Goal: Information Seeking & Learning: Learn about a topic

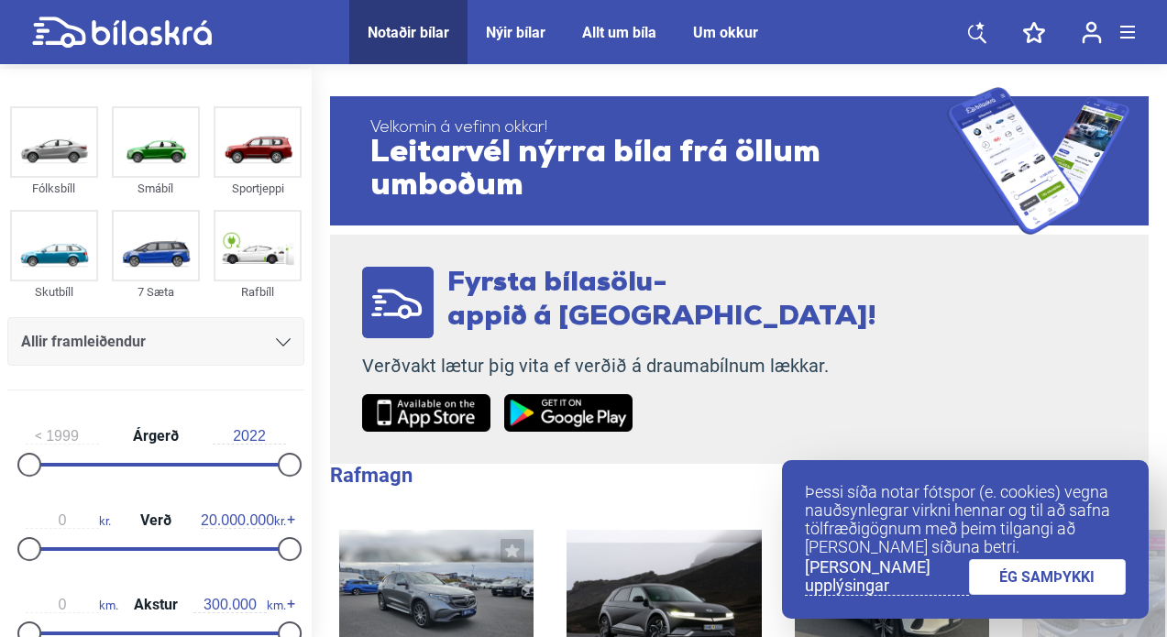
click at [982, 27] on icon at bounding box center [979, 25] width 9 height 8
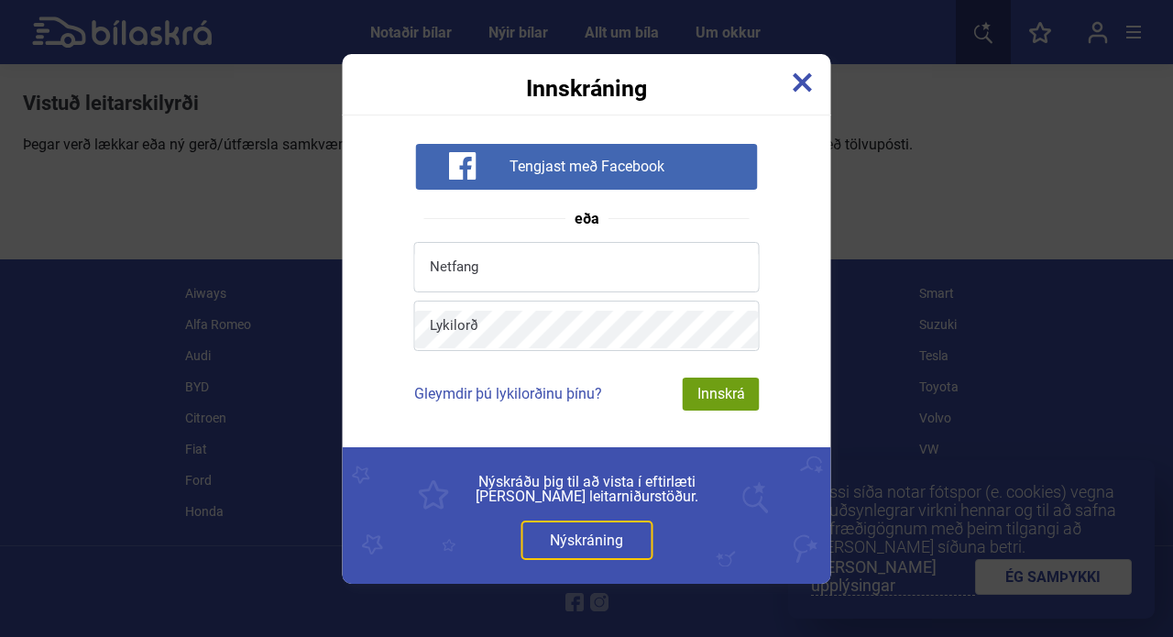
click at [793, 82] on img at bounding box center [803, 82] width 20 height 20
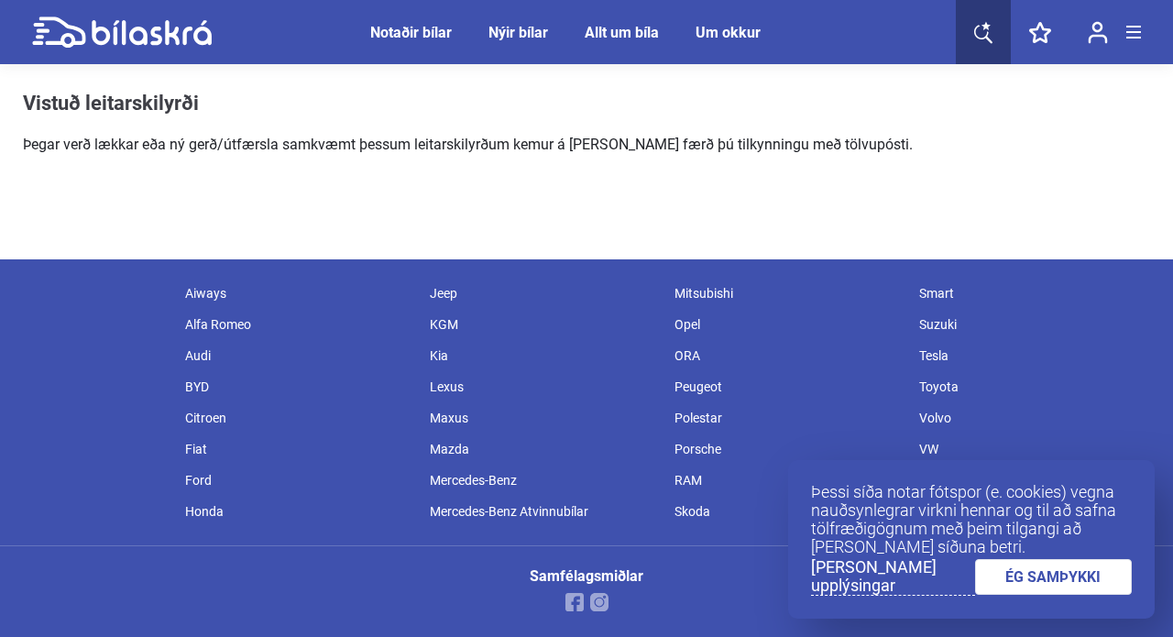
click at [1001, 37] on link at bounding box center [983, 32] width 55 height 64
click at [974, 34] on icon at bounding box center [983, 32] width 18 height 23
click at [459, 126] on div "Vistuð leitarskilyrði Þegar verð lækkar eða ný gerð/útfærsla samkvæmt þessum le…" at bounding box center [474, 124] width 902 height 64
click at [426, 36] on div "Notaðir bílar" at bounding box center [411, 32] width 82 height 17
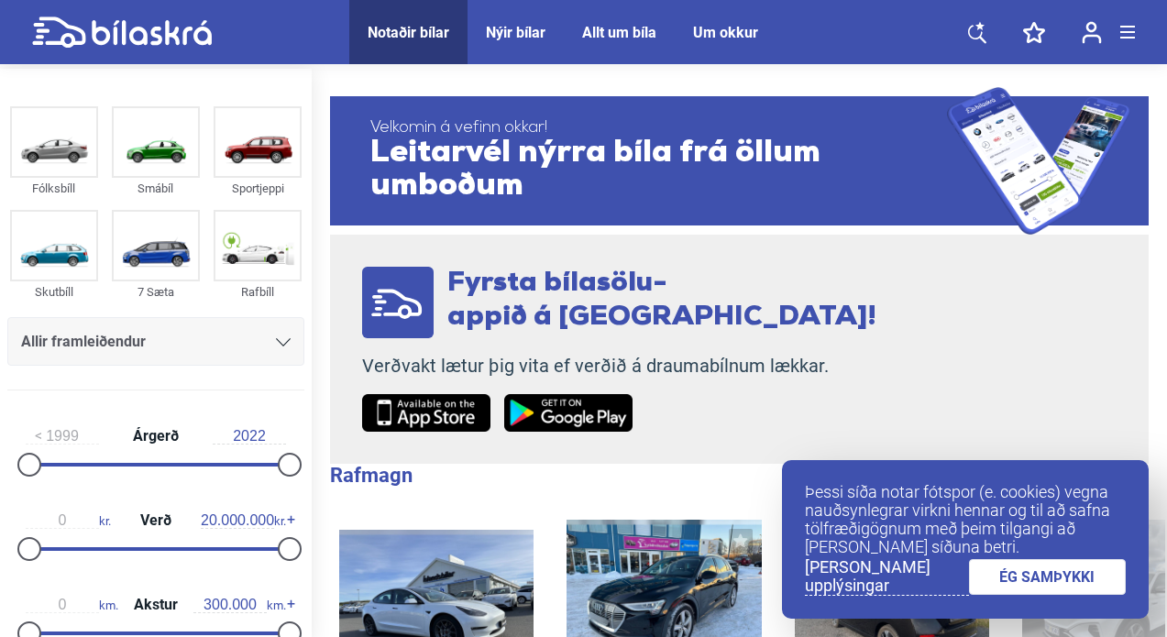
click at [92, 349] on span "Allir framleiðendur" at bounding box center [83, 342] width 125 height 26
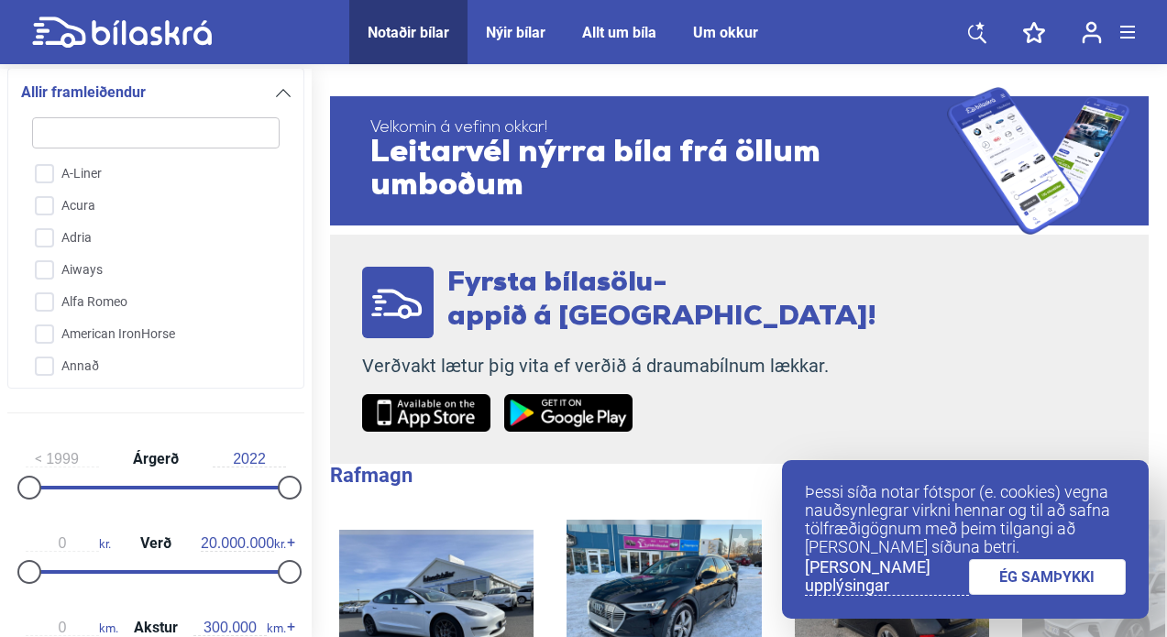
type input "t"
checkbox input "false"
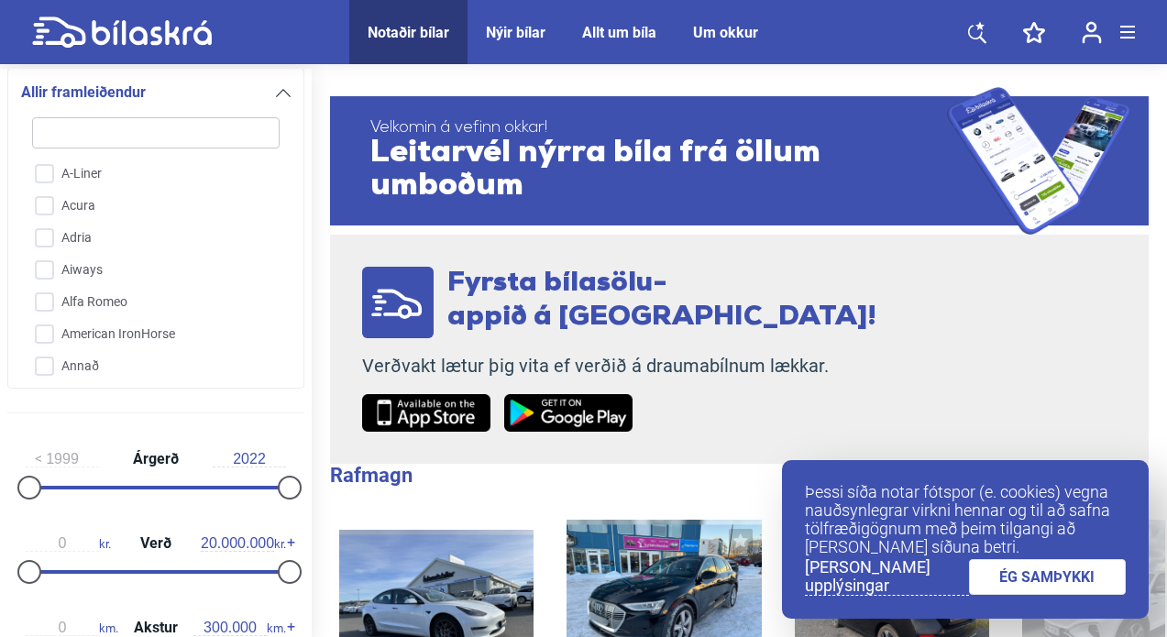
checkbox input "false"
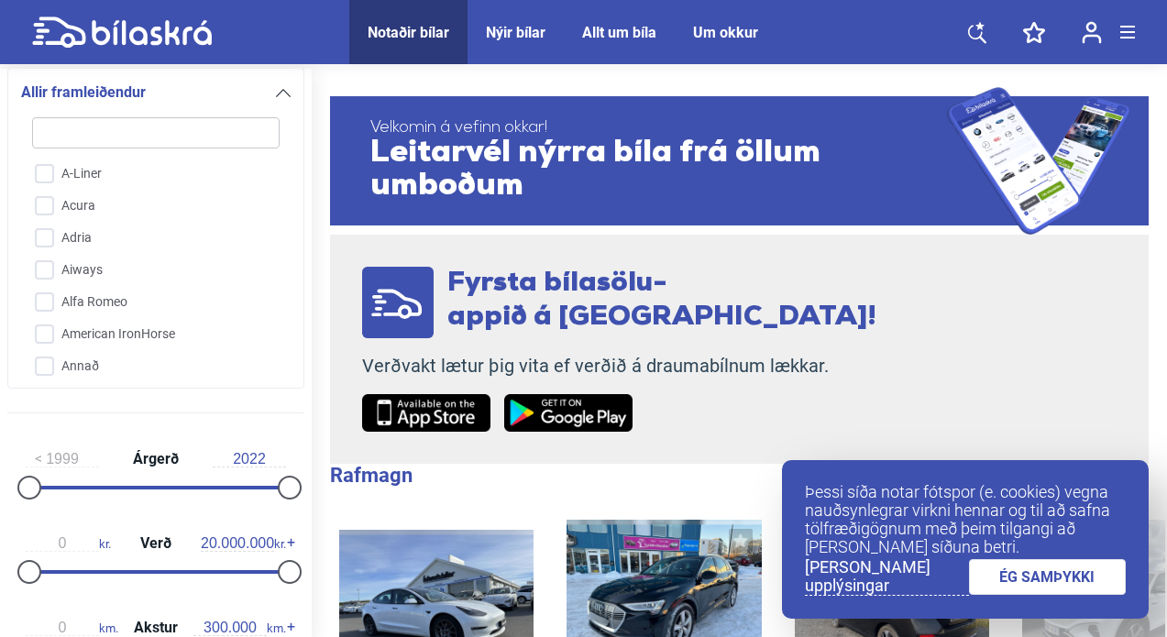
checkbox input "false"
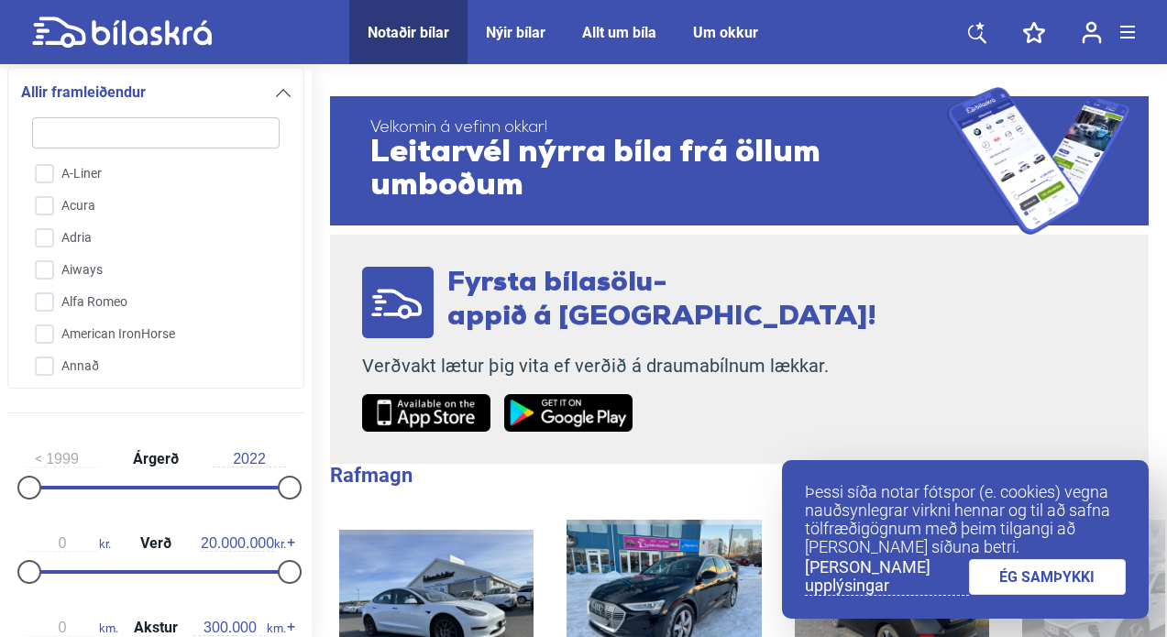
checkbox input "false"
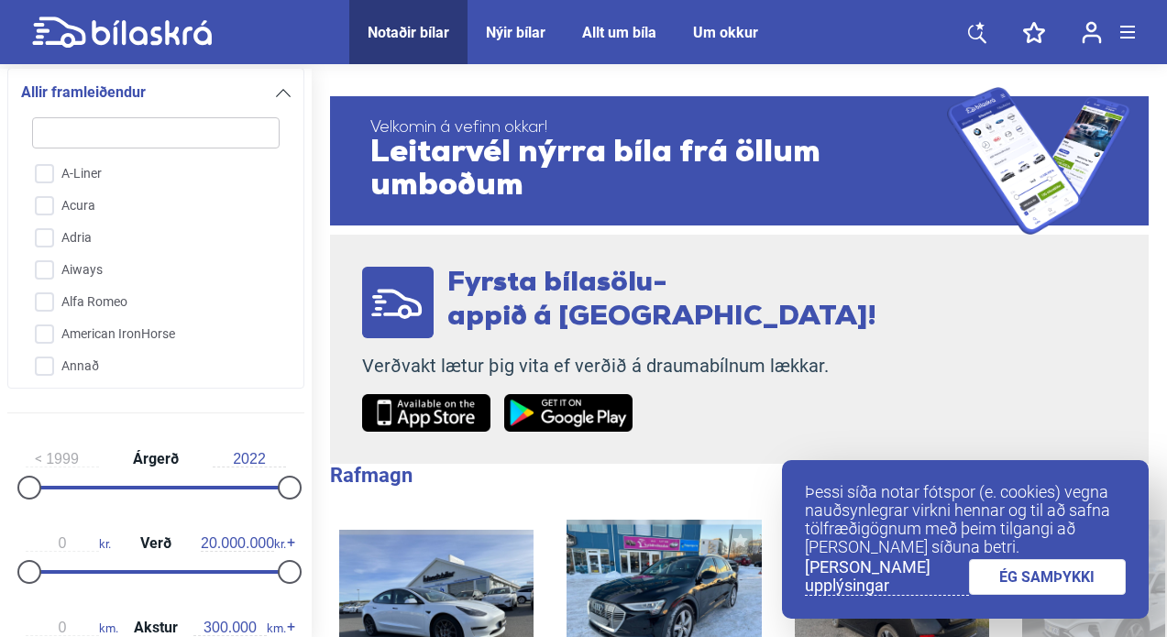
checkbox input "false"
type input "te"
checkbox input "false"
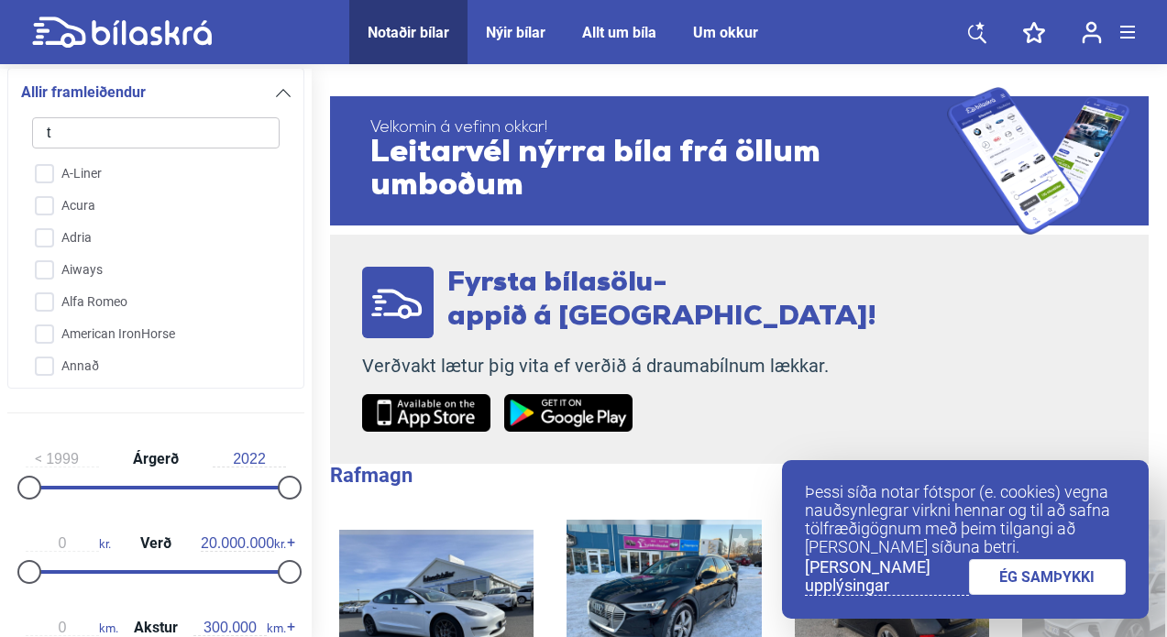
checkbox input "false"
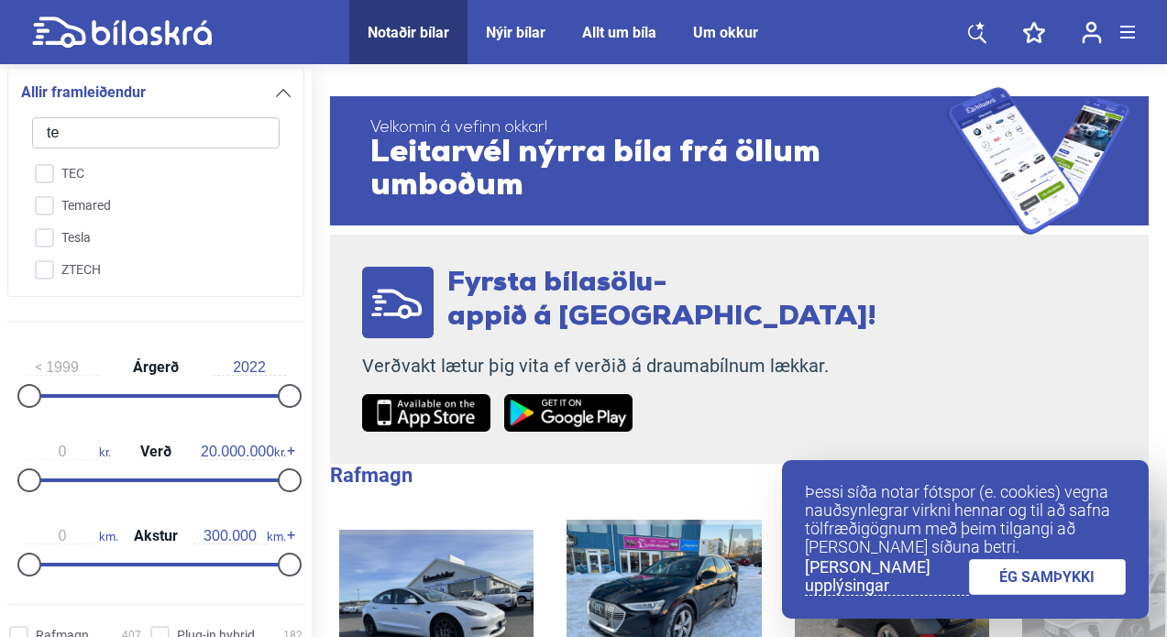
type input "tel"
checkbox input "false"
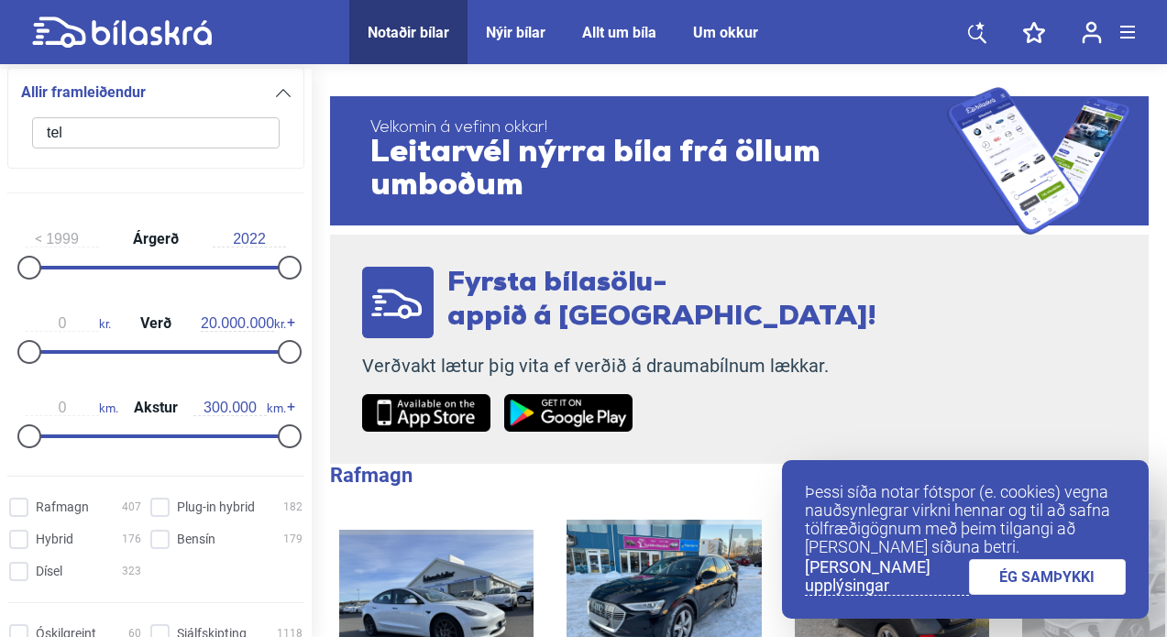
type input "te"
checkbox input "false"
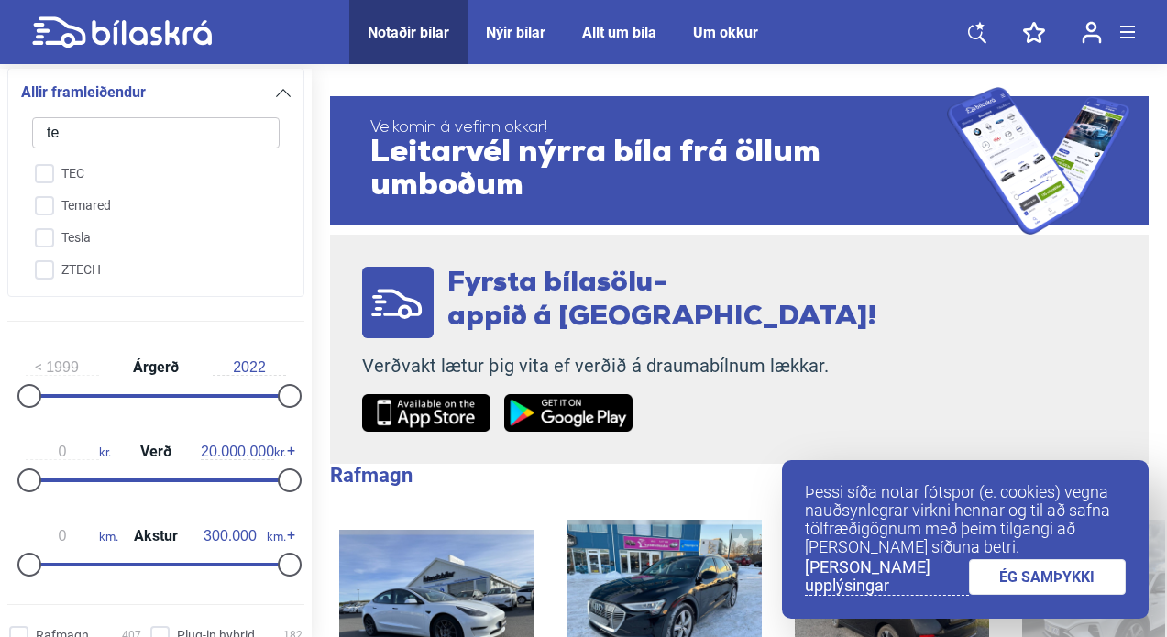
type input "tes"
checkbox input "false"
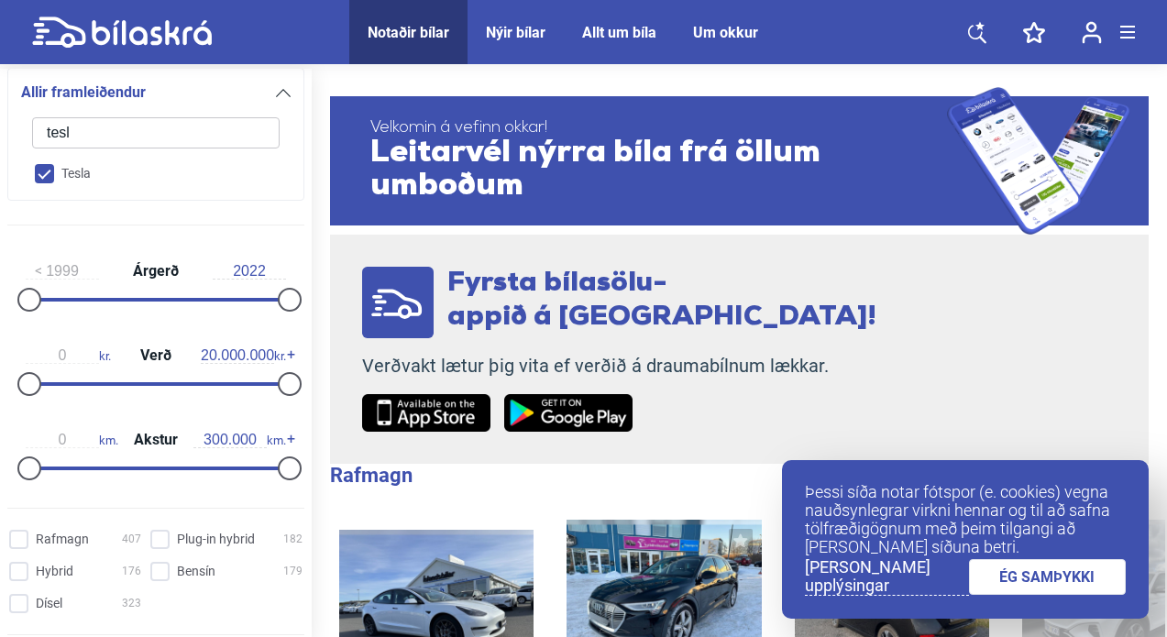
type input "tesla"
checkbox input "true"
checkbox input "false"
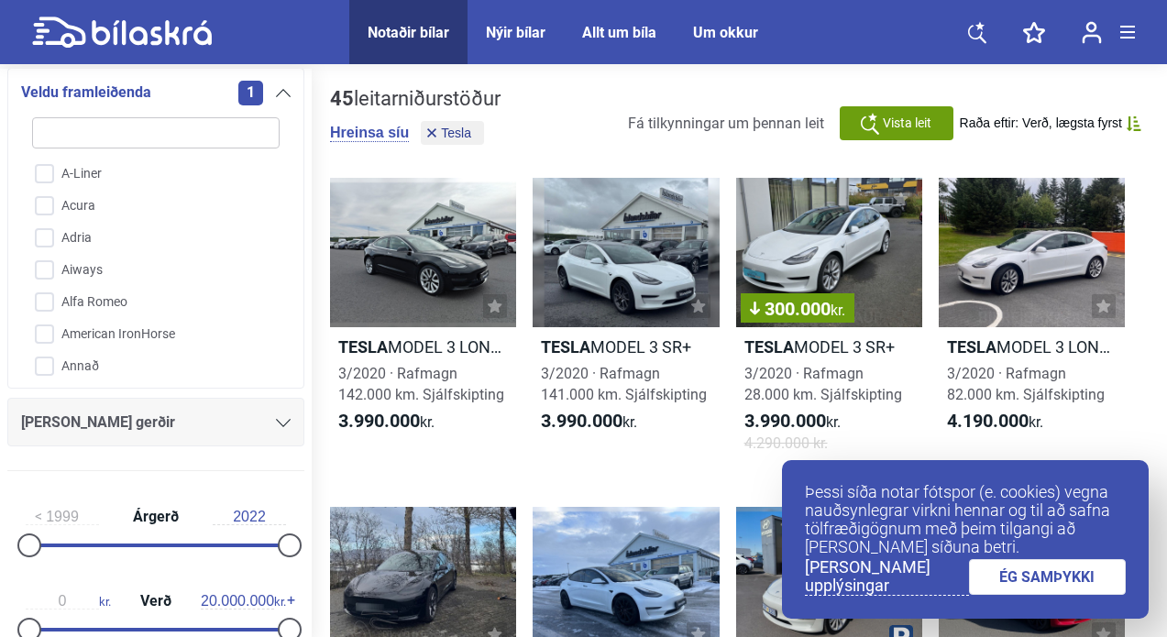
click at [95, 432] on div "[PERSON_NAME] gerðir" at bounding box center [155, 423] width 269 height 26
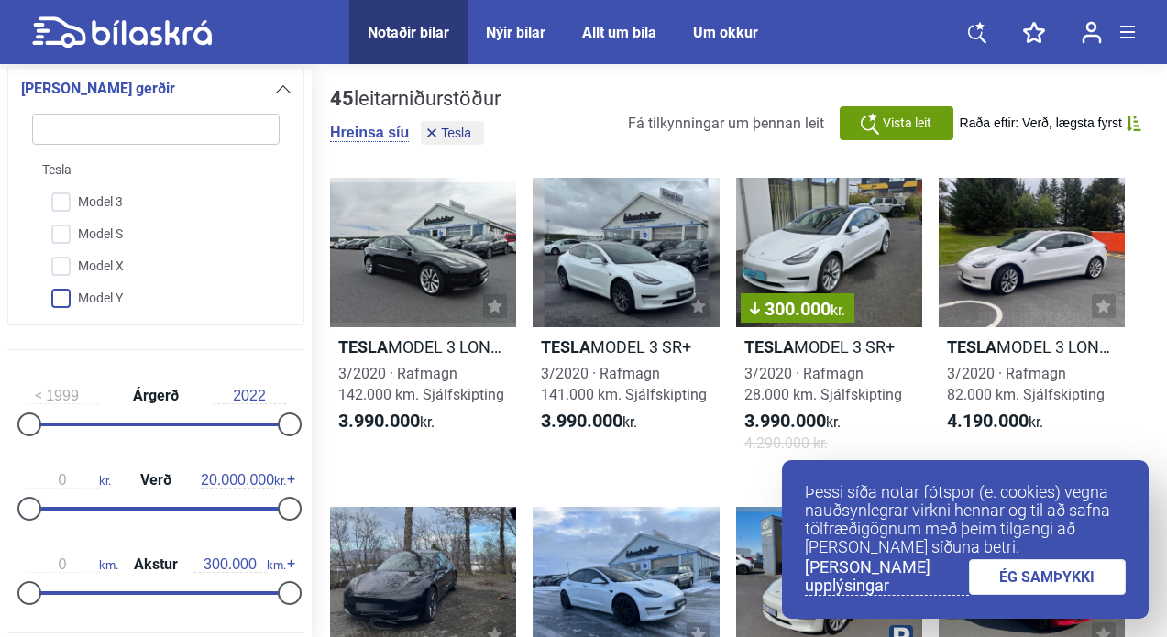
click at [68, 303] on input "Model Y" at bounding box center [143, 299] width 249 height 32
checkbox input "true"
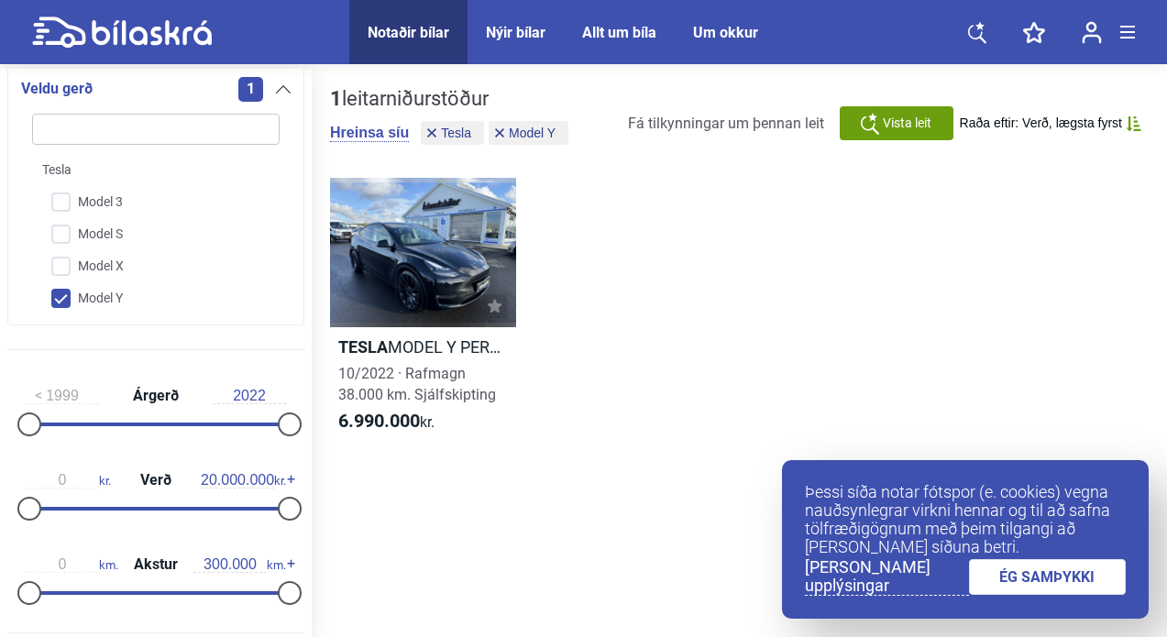
click at [497, 546] on div "1 leitarniðurstöður [PERSON_NAME] [PERSON_NAME] Model Y Fá tilkynningar um þenn…" at bounding box center [739, 355] width 855 height 573
click at [437, 343] on h2 "Tesla MODEL Y PERFORMANCE" at bounding box center [423, 346] width 186 height 21
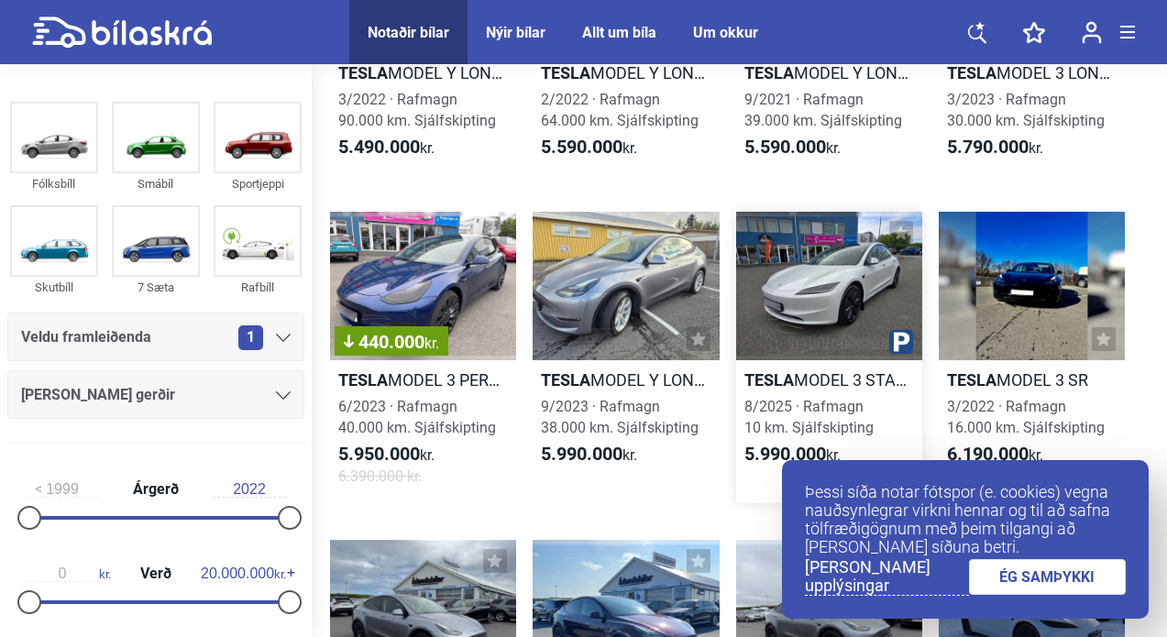
scroll to position [1889, 0]
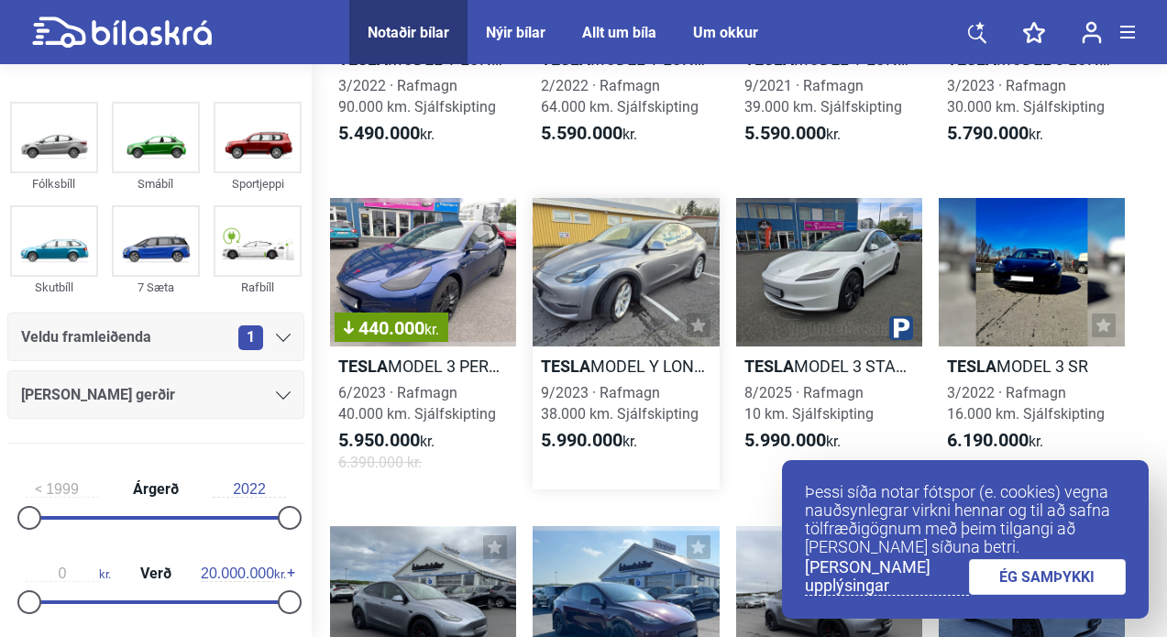
click at [650, 365] on h2 "Tesla MODEL Y LONG RANGE" at bounding box center [626, 366] width 186 height 21
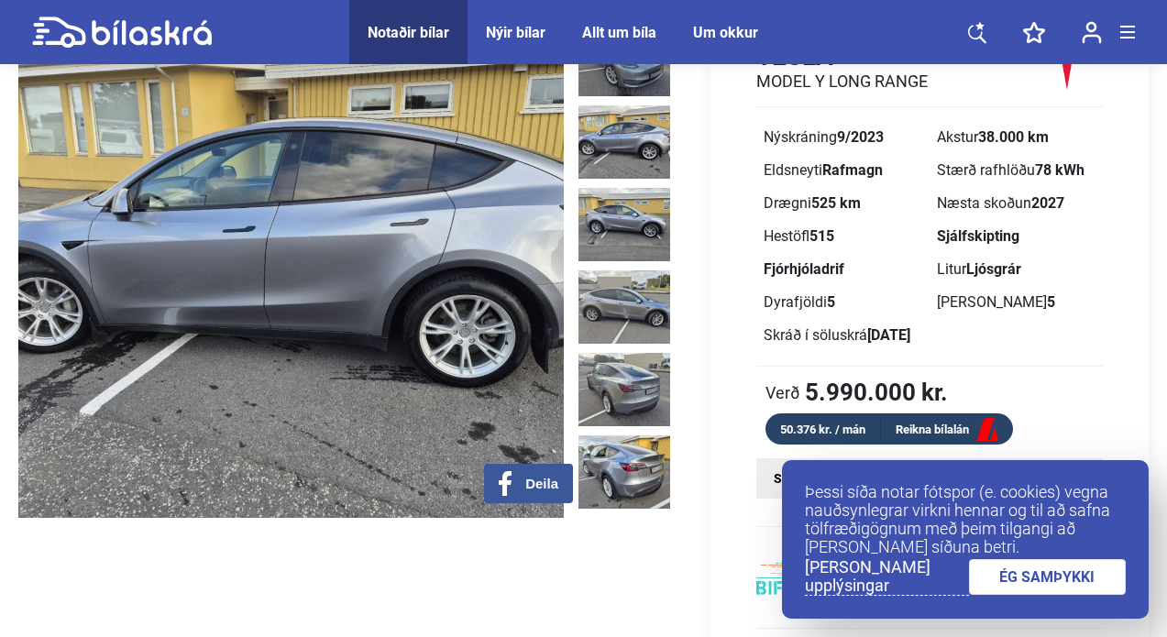
scroll to position [130, 0]
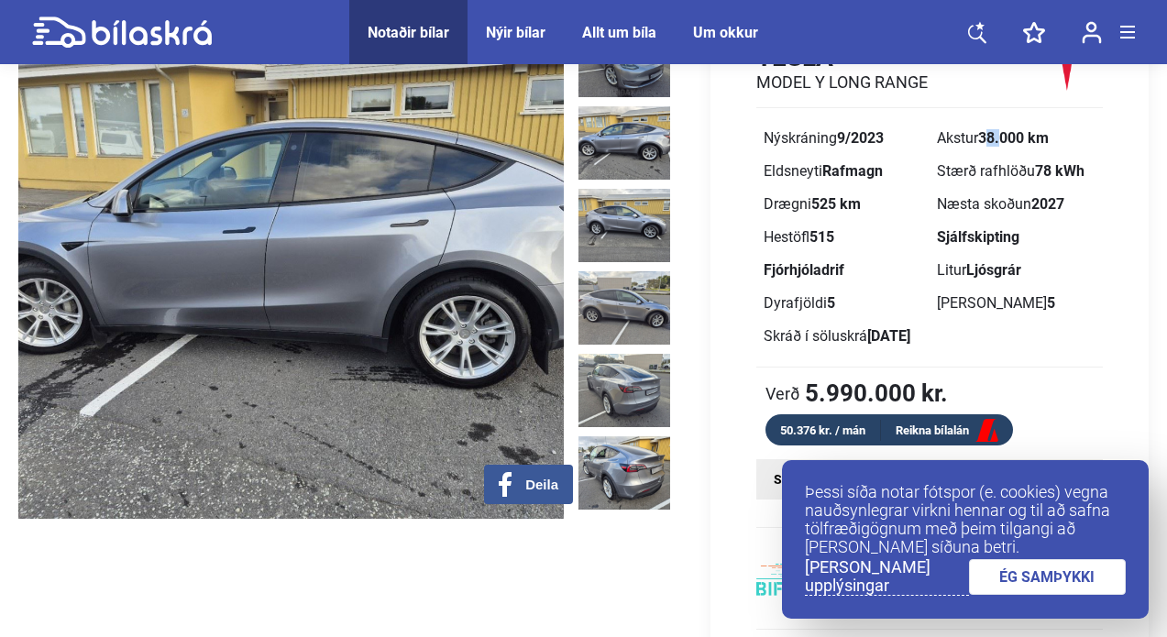
drag, startPoint x: 993, startPoint y: 137, endPoint x: 1004, endPoint y: 137, distance: 11.0
click at [1004, 137] on b "38.000 km" at bounding box center [1013, 137] width 71 height 17
drag, startPoint x: 886, startPoint y: 135, endPoint x: 867, endPoint y: 138, distance: 19.6
click at [867, 138] on b "9/2023" at bounding box center [860, 137] width 47 height 17
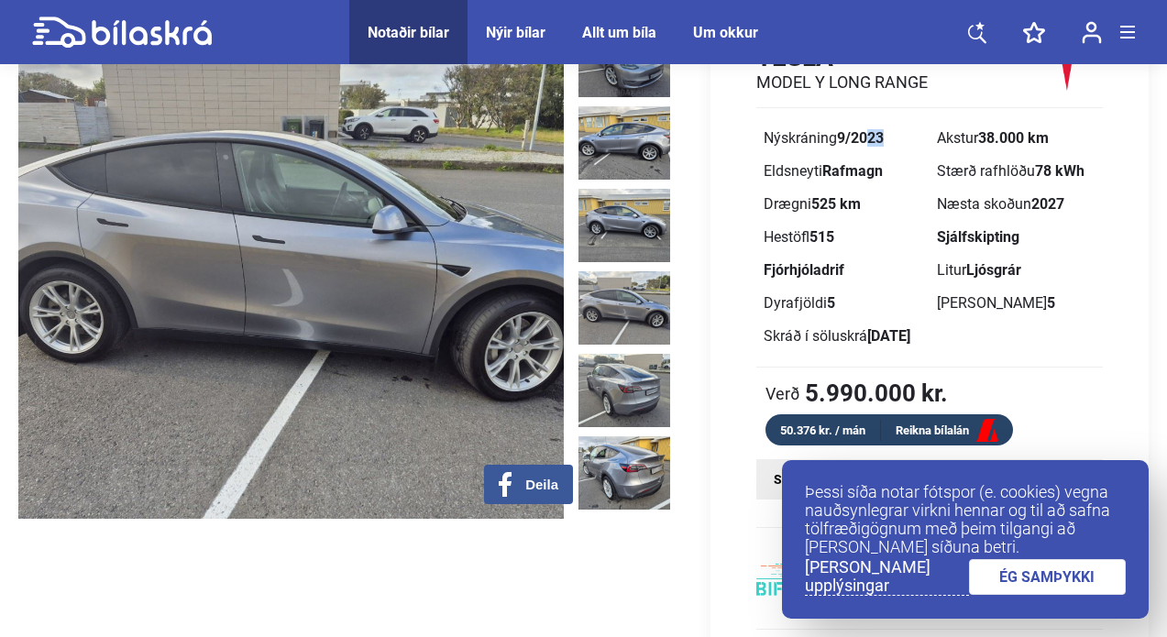
scroll to position [122, 0]
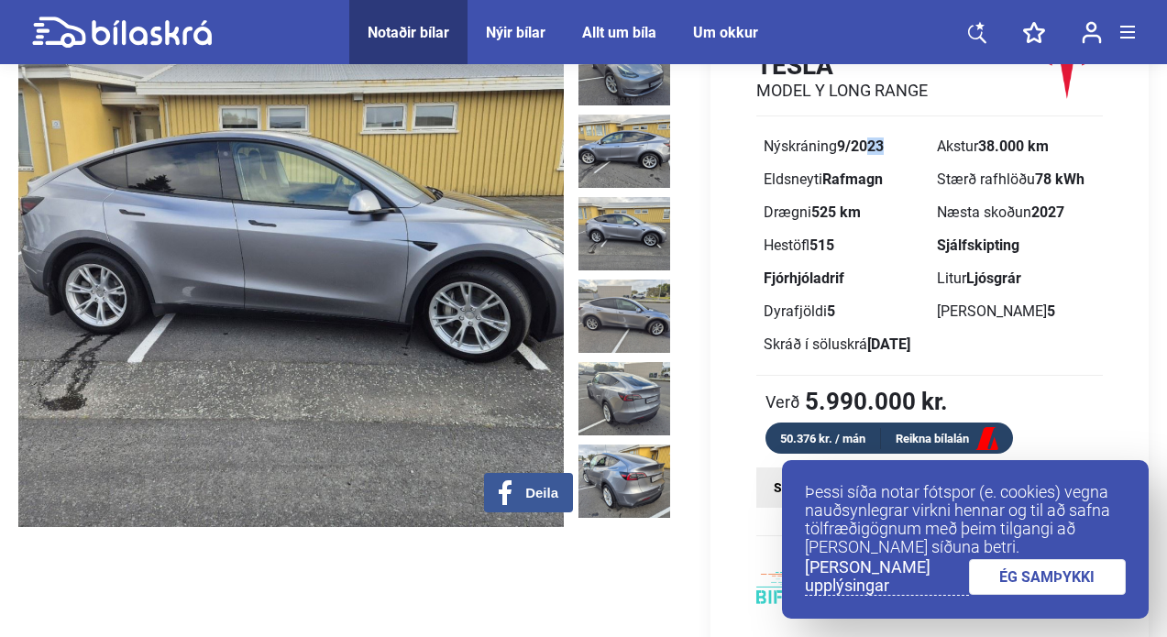
drag, startPoint x: 984, startPoint y: 142, endPoint x: 1040, endPoint y: 142, distance: 56.8
click at [1040, 142] on b "38.000 km" at bounding box center [1013, 145] width 71 height 17
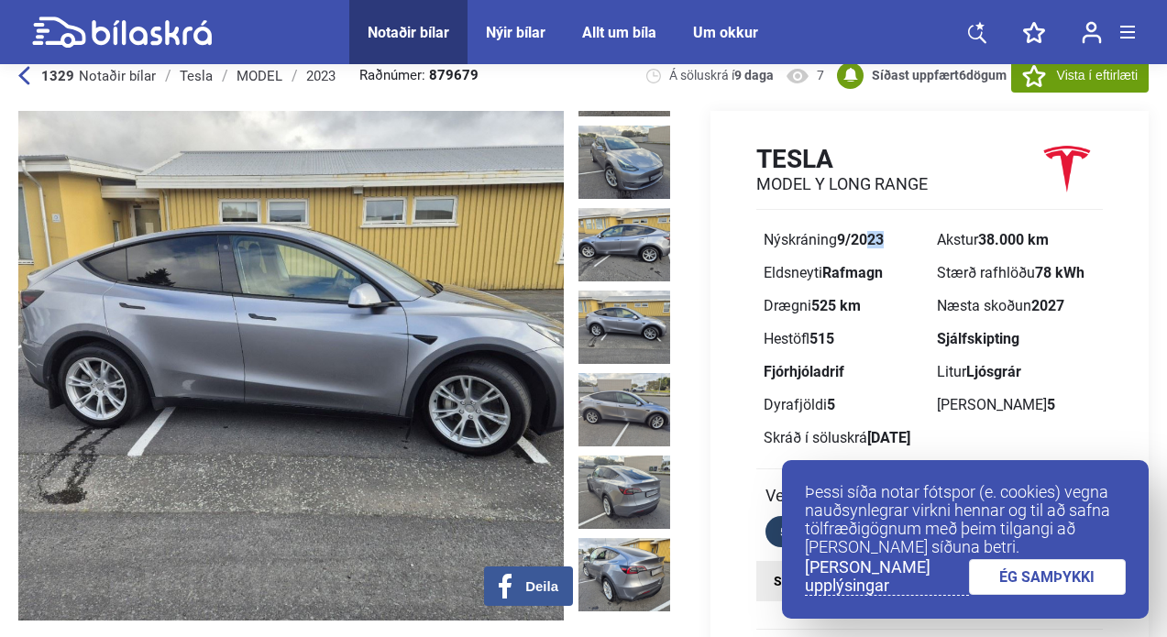
scroll to position [91, 0]
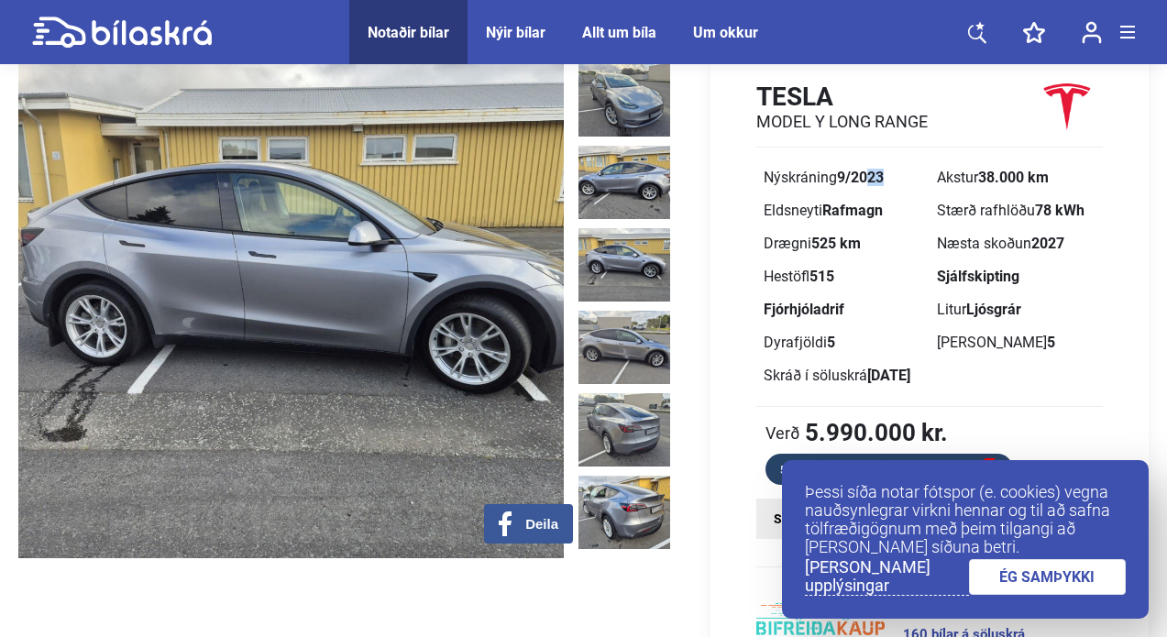
drag, startPoint x: 839, startPoint y: 247, endPoint x: 809, endPoint y: 245, distance: 29.4
click at [809, 245] on div "Drægni 525 km" at bounding box center [843, 243] width 159 height 15
click at [746, 226] on div "Tesla MODEL Y LONG RANGE Nýskráning 9/2023 Akstur 38.000 km Eldsneyti Rafmagn S…" at bounding box center [929, 283] width 438 height 404
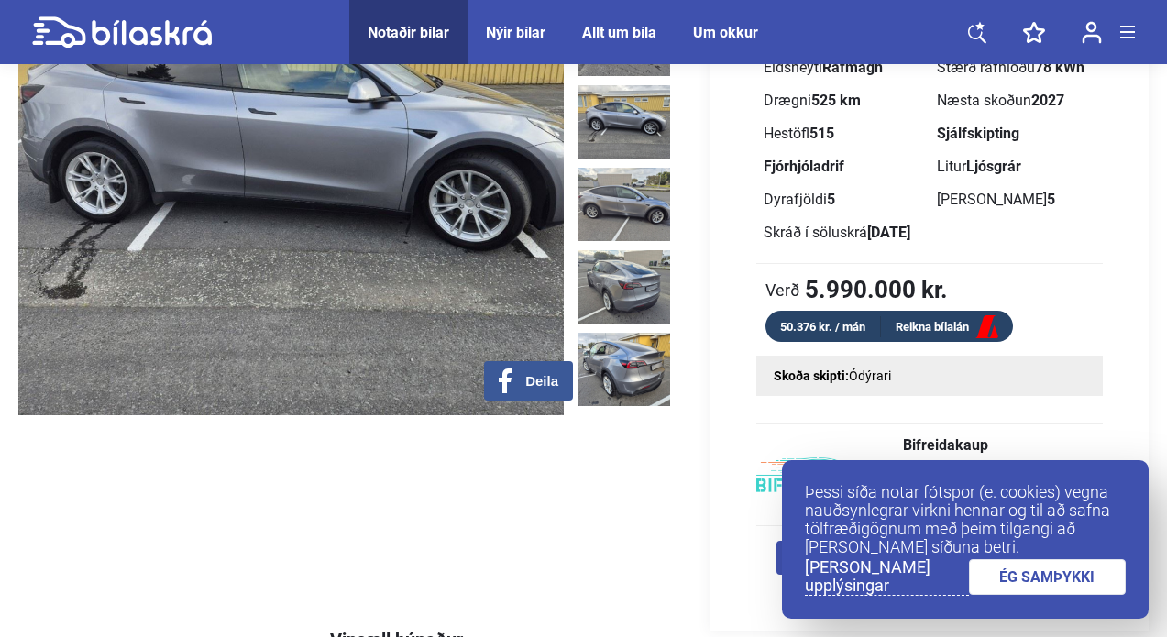
scroll to position [234, 0]
